Goal: Transaction & Acquisition: Purchase product/service

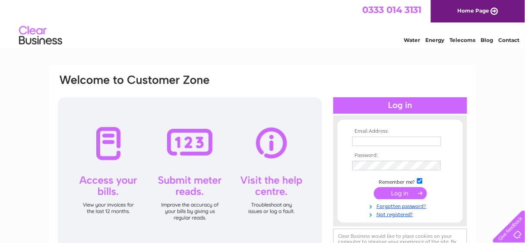
type input "paperwork@capitalcarsscotland.co.uk"
click at [401, 190] on input "submit" at bounding box center [400, 193] width 53 height 12
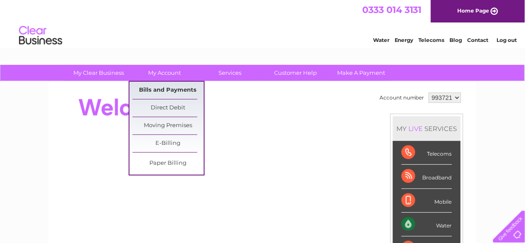
click at [165, 89] on link "Bills and Payments" at bounding box center [168, 90] width 71 height 17
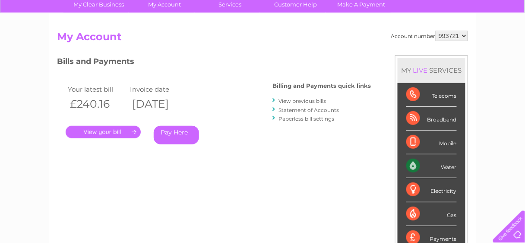
scroll to position [69, 0]
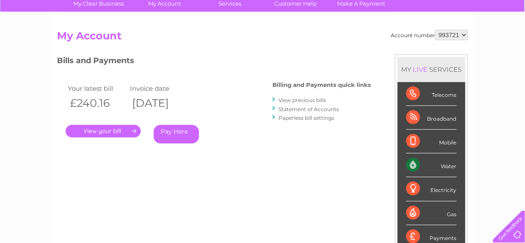
click at [180, 133] on link "Pay Here" at bounding box center [176, 134] width 45 height 19
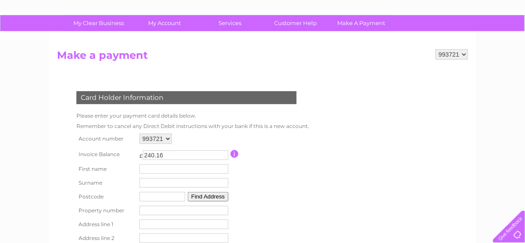
scroll to position [138, 0]
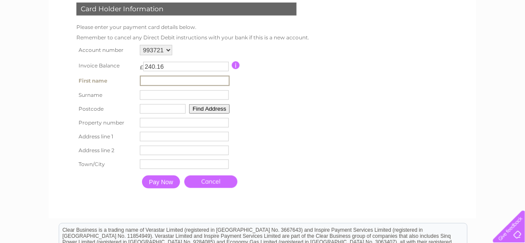
click at [172, 83] on input "text" at bounding box center [185, 81] width 90 height 10
type input "[PERSON_NAME]"
type input "Rose"
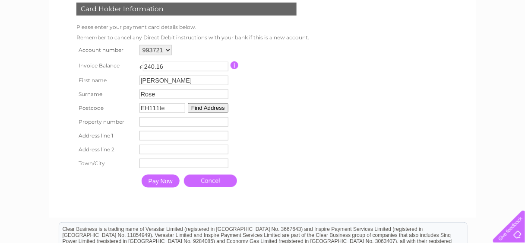
type input "EH111te"
click at [204, 104] on button "Find Address" at bounding box center [208, 108] width 41 height 10
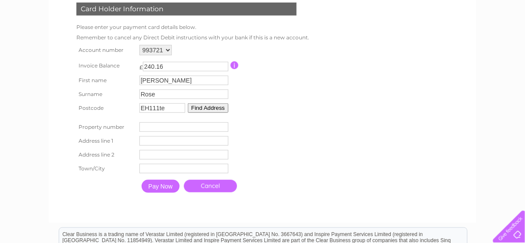
click at [195, 125] on input "number" at bounding box center [184, 127] width 89 height 10
click at [221, 124] on input "1" at bounding box center [184, 127] width 89 height 10
click at [223, 127] on input "0" at bounding box center [184, 127] width 89 height 10
click at [216, 127] on input "0" at bounding box center [184, 127] width 89 height 10
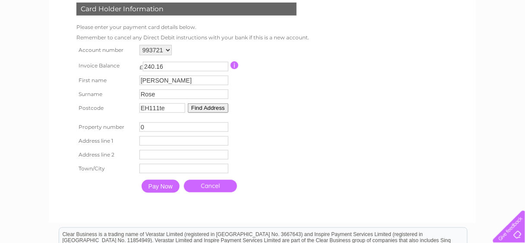
click at [215, 127] on input "0" at bounding box center [184, 127] width 89 height 10
type input "93"
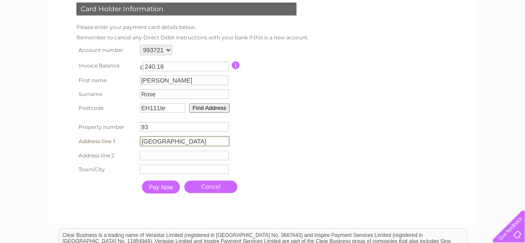
type input "Gorgie Road"
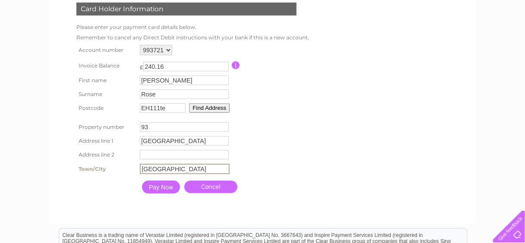
type input "Edinburgh"
click at [158, 187] on input "Pay Now" at bounding box center [161, 187] width 38 height 13
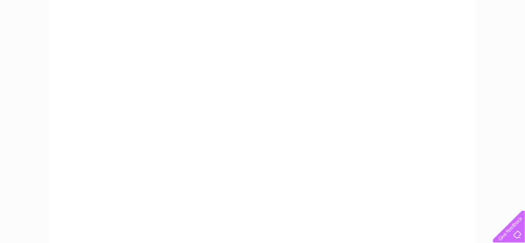
scroll to position [173, 0]
